Goal: Transaction & Acquisition: Download file/media

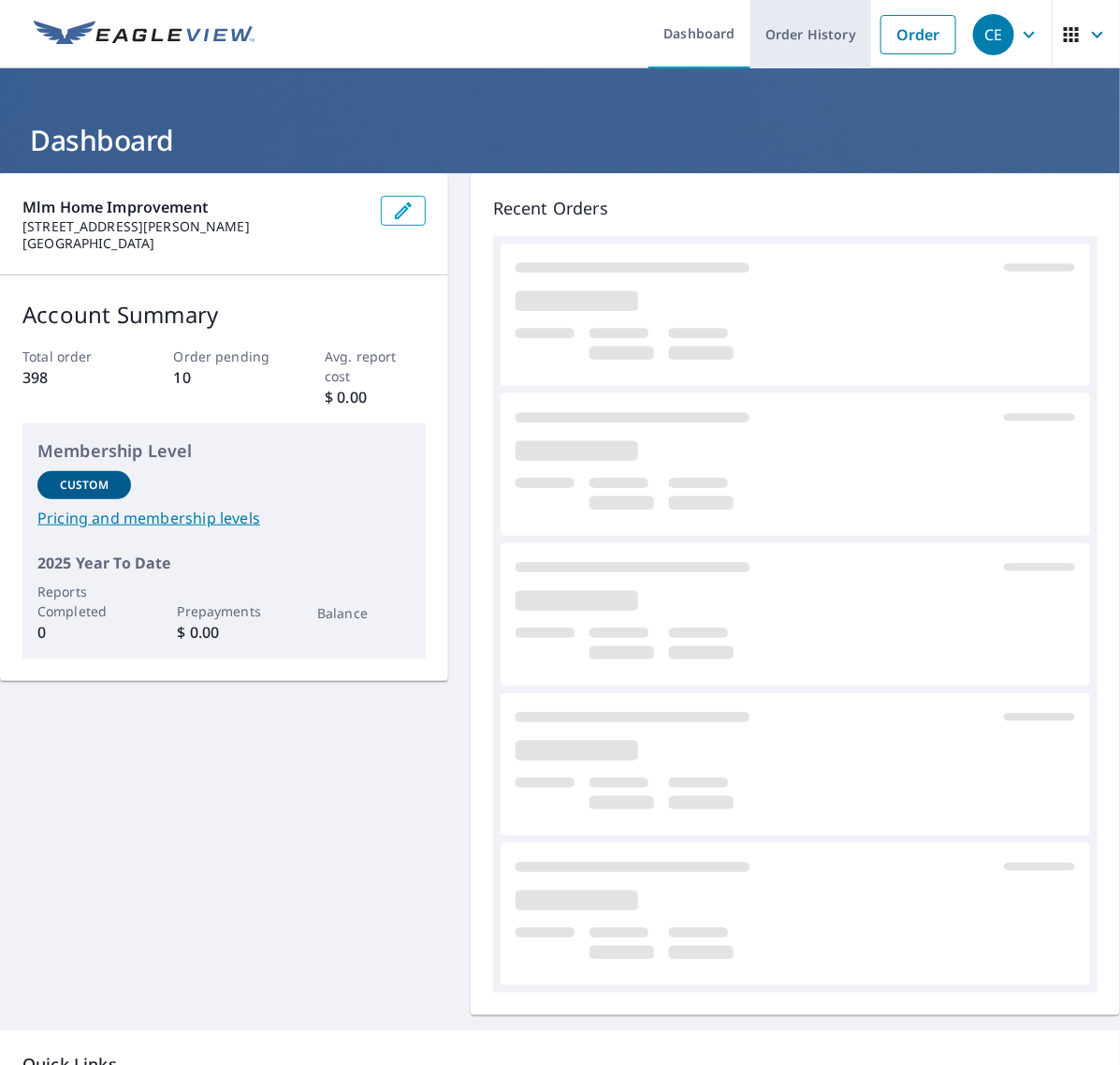
click at [813, 47] on link "Order History" at bounding box center [811, 34] width 121 height 68
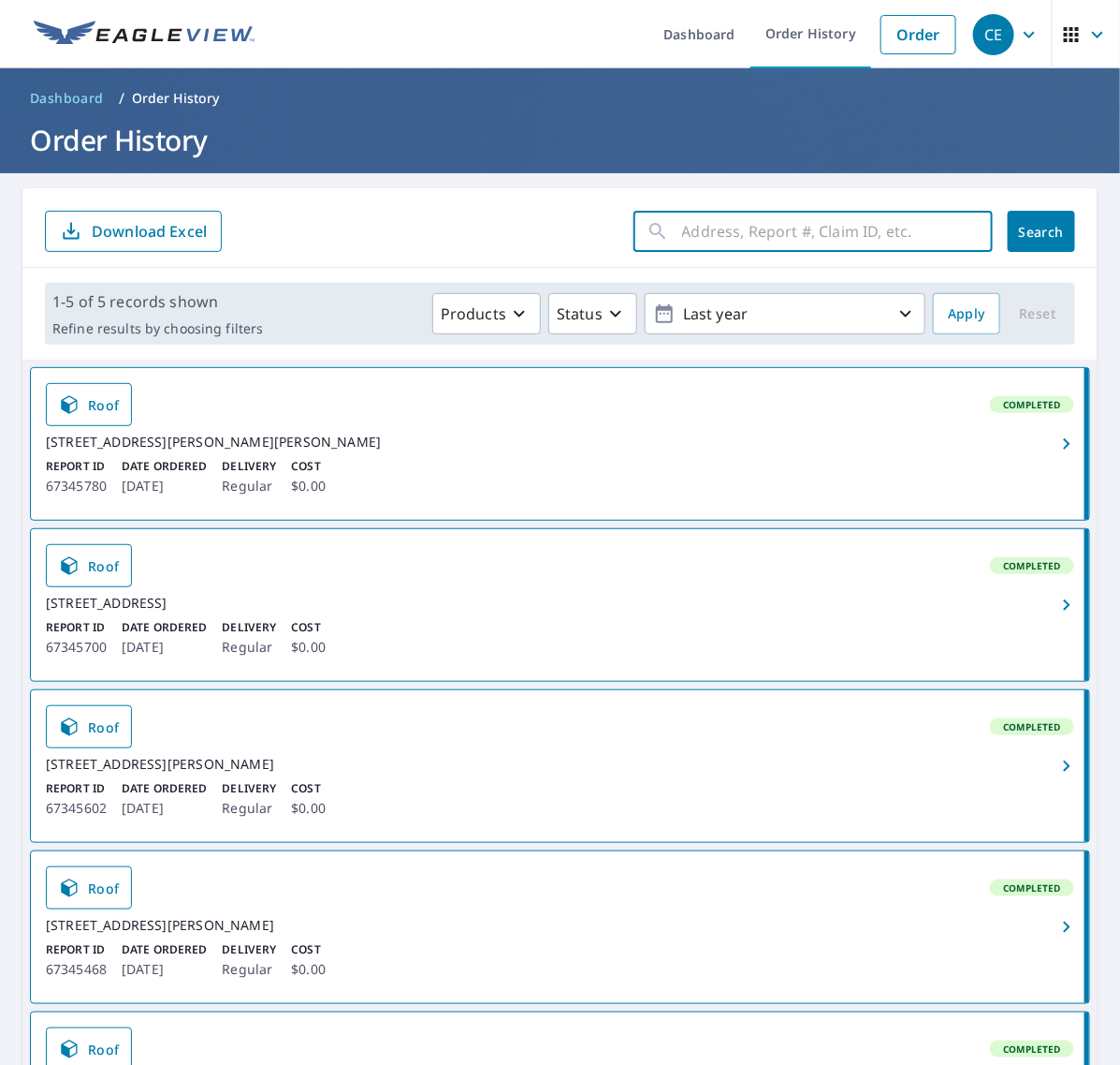
click at [794, 249] on input "text" at bounding box center [837, 232] width 310 height 53
paste input "3743 Kimb"
type input "3743 Kimb"
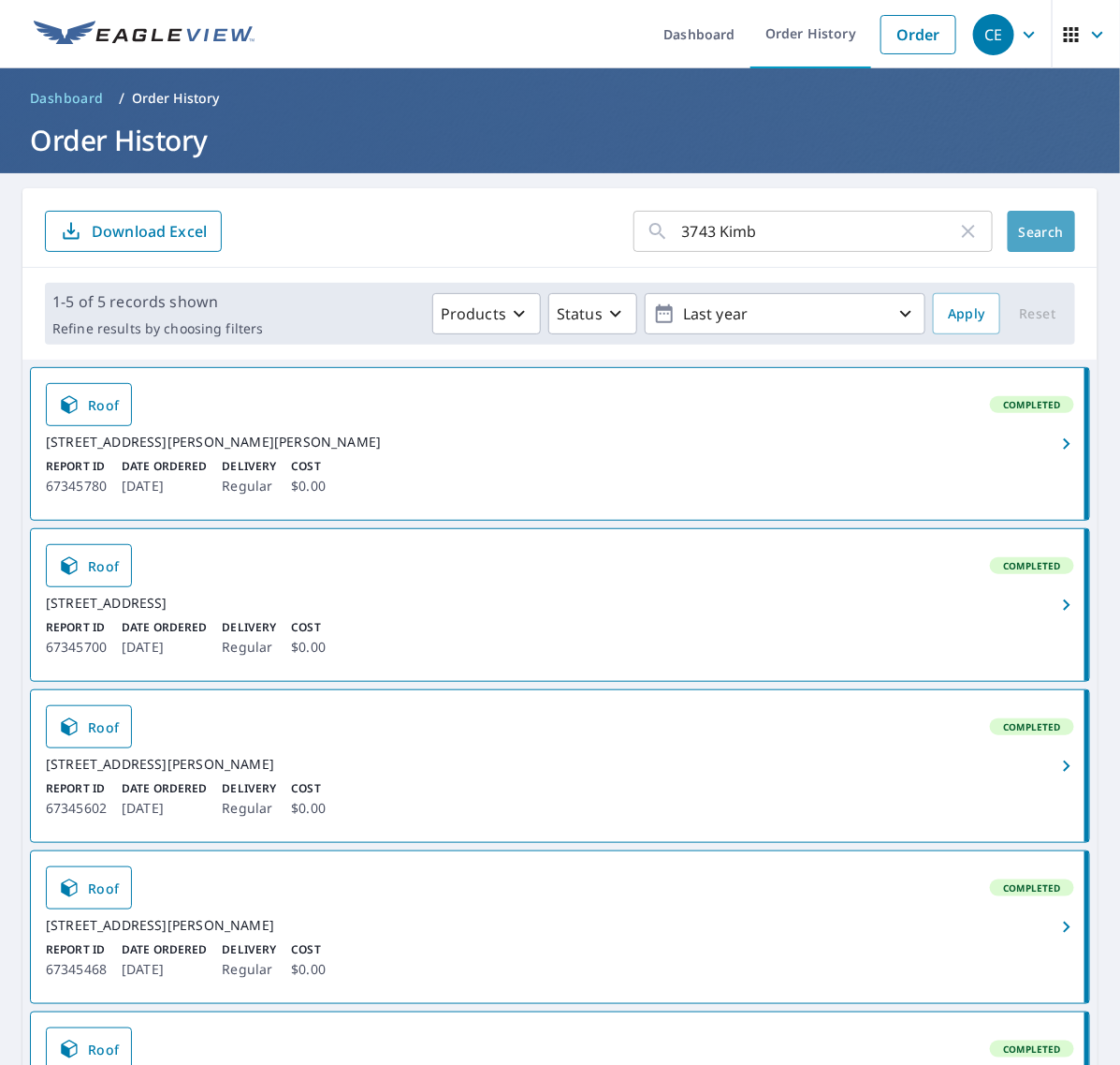
click at [1026, 240] on button "Search" at bounding box center [1041, 231] width 67 height 41
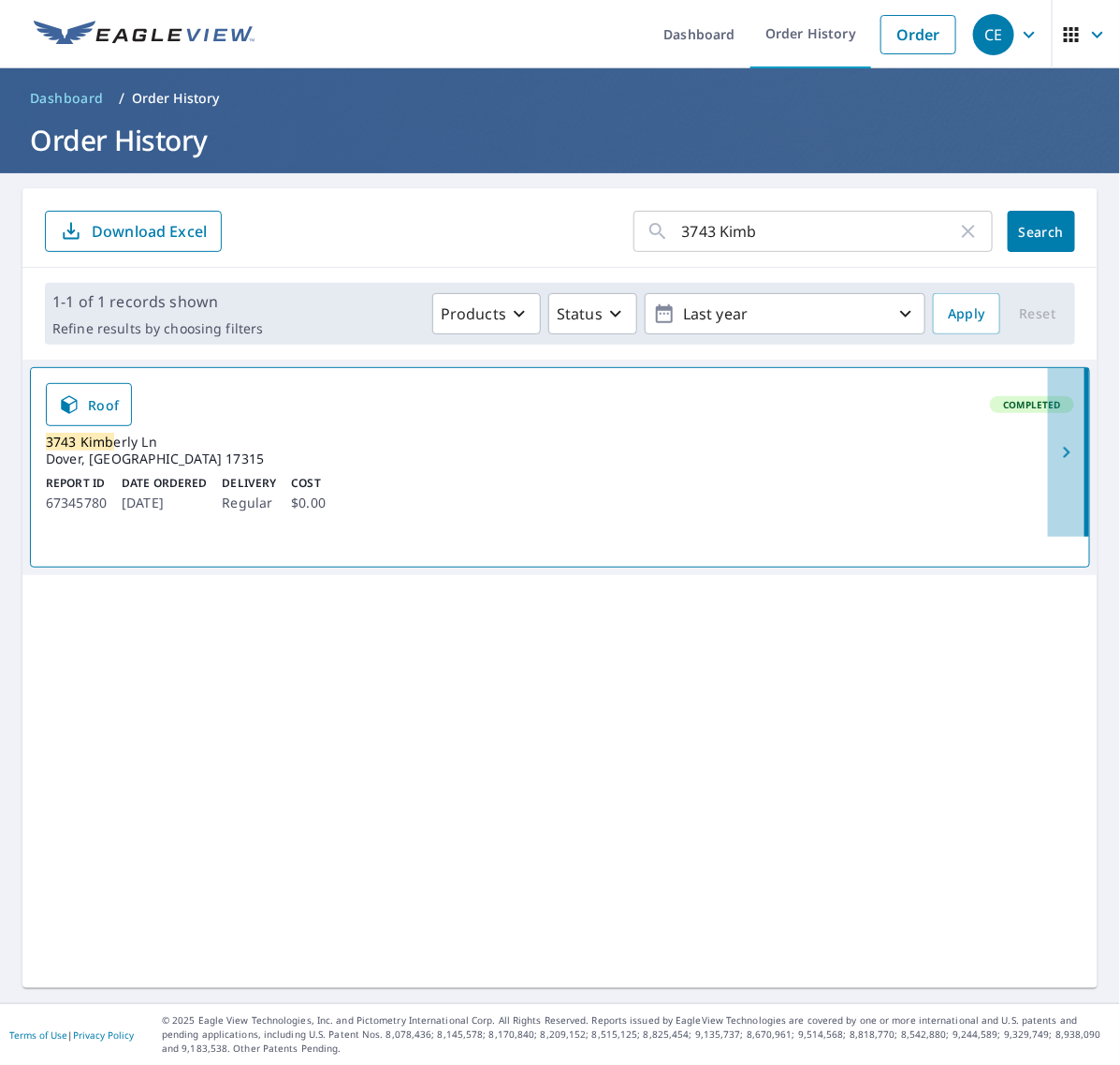
click at [1056, 450] on icon "button" at bounding box center [1066, 452] width 22 height 22
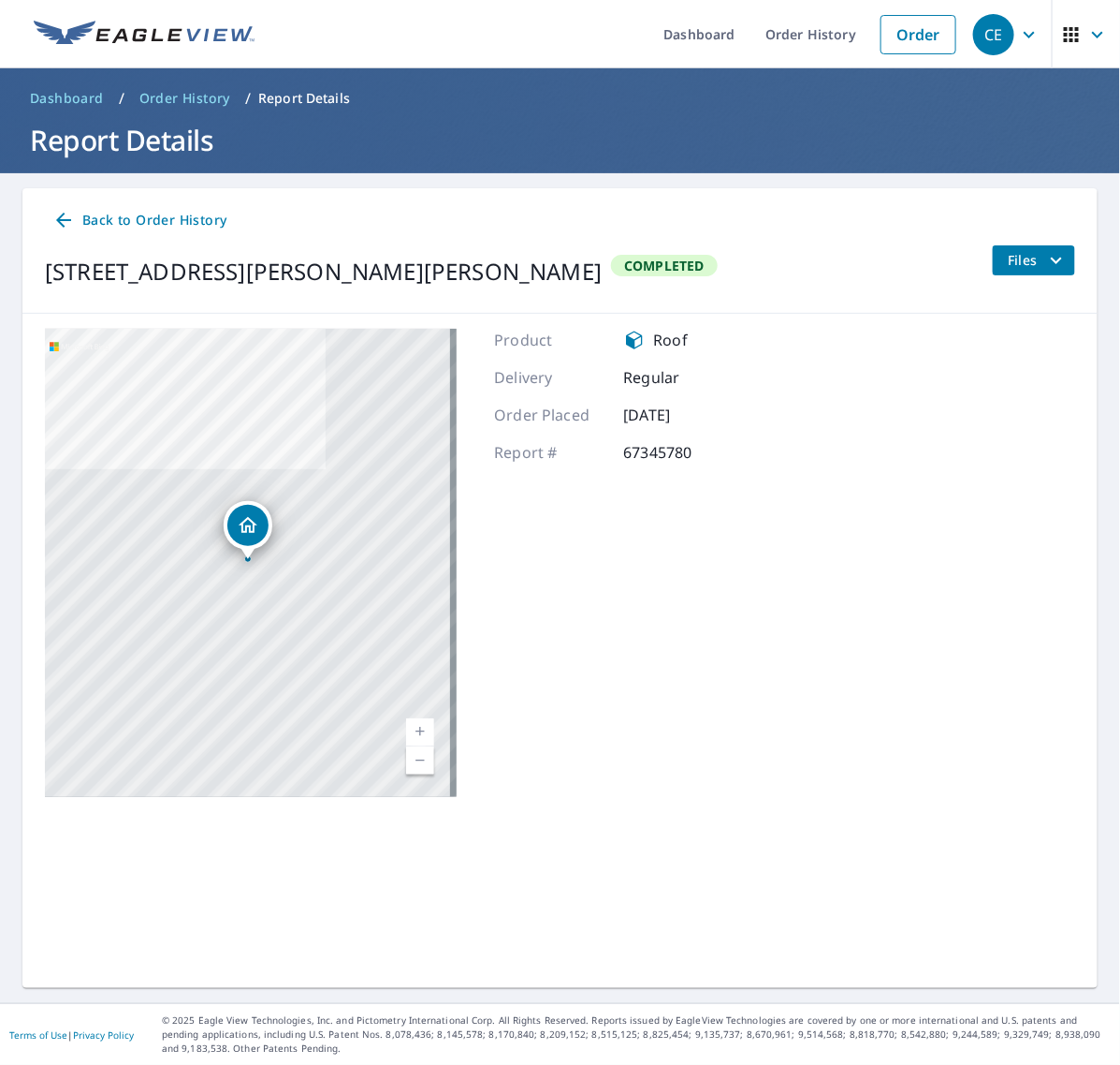
click at [999, 279] on div "Files" at bounding box center [1033, 272] width 84 height 53
click at [1045, 253] on icon "filesDropdownBtn-67345780" at bounding box center [1056, 260] width 22 height 22
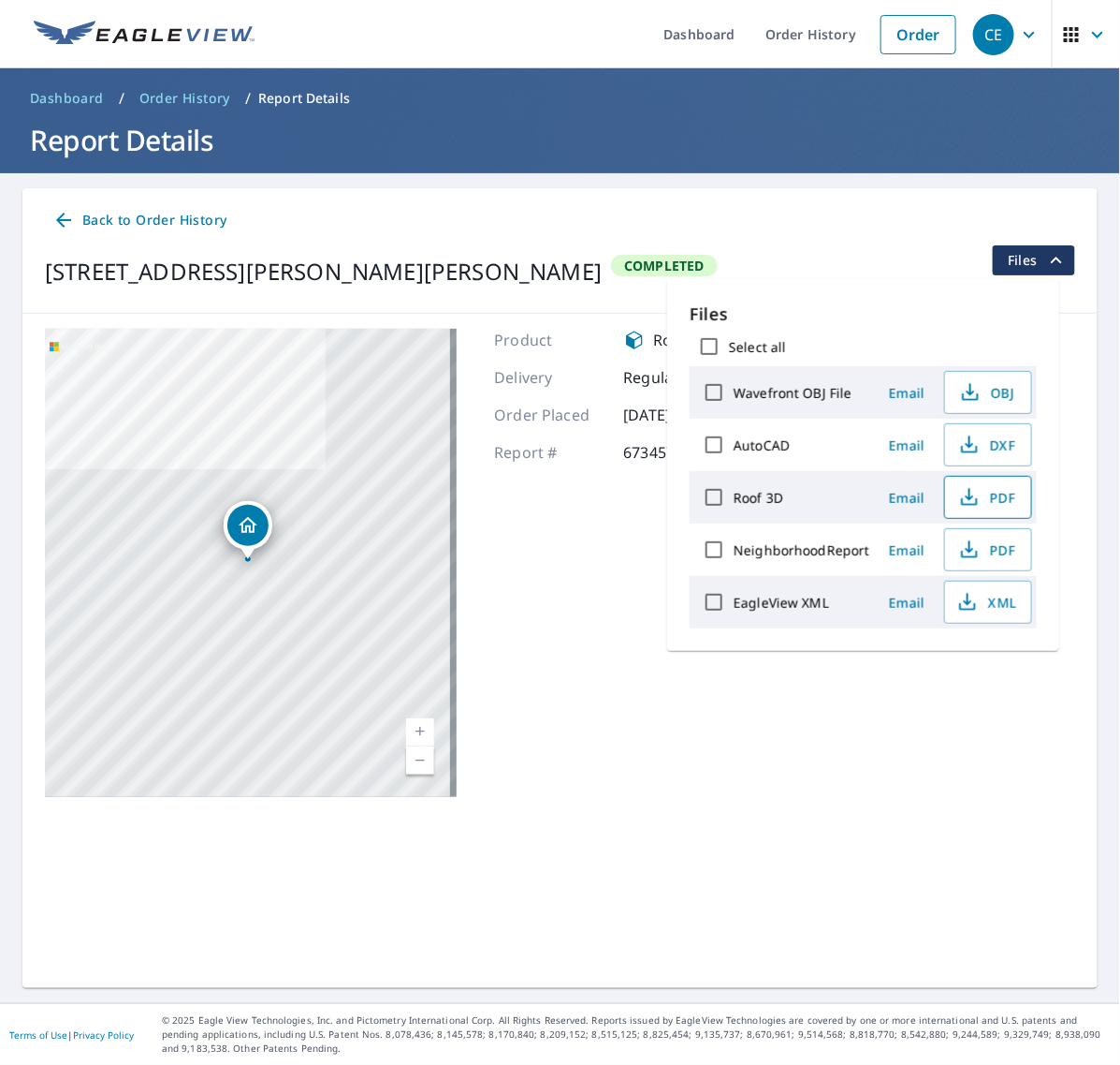
click at [986, 499] on span "PDF" at bounding box center [987, 496] width 60 height 22
click at [992, 602] on span "XML" at bounding box center [987, 602] width 60 height 22
